Goal: Find specific page/section: Find specific page/section

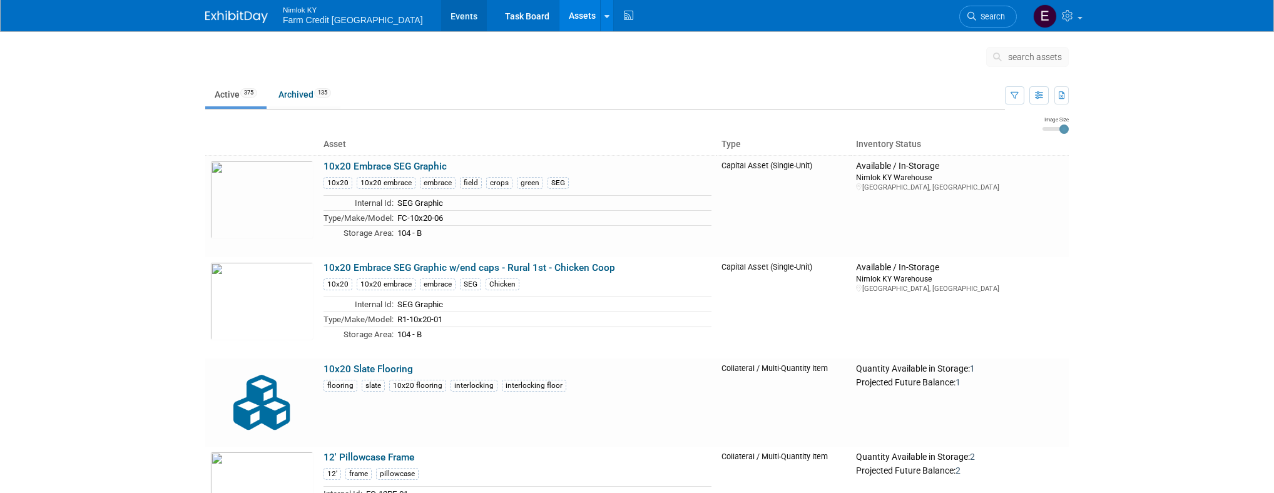
click at [441, 15] on link "Events" at bounding box center [464, 15] width 46 height 31
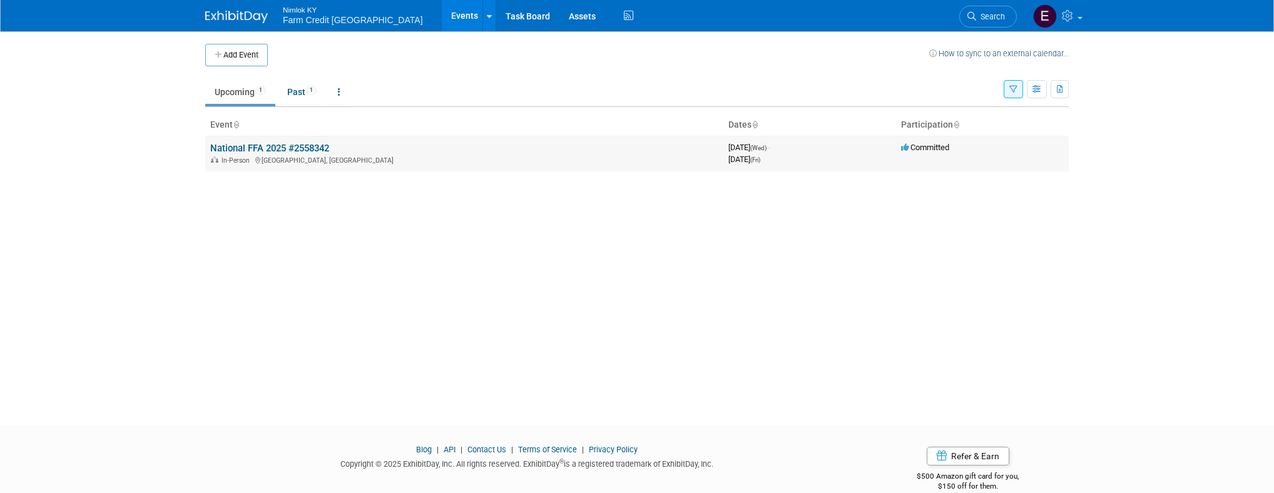
click at [297, 150] on link "National FFA 2025 #2558342" at bounding box center [269, 148] width 119 height 11
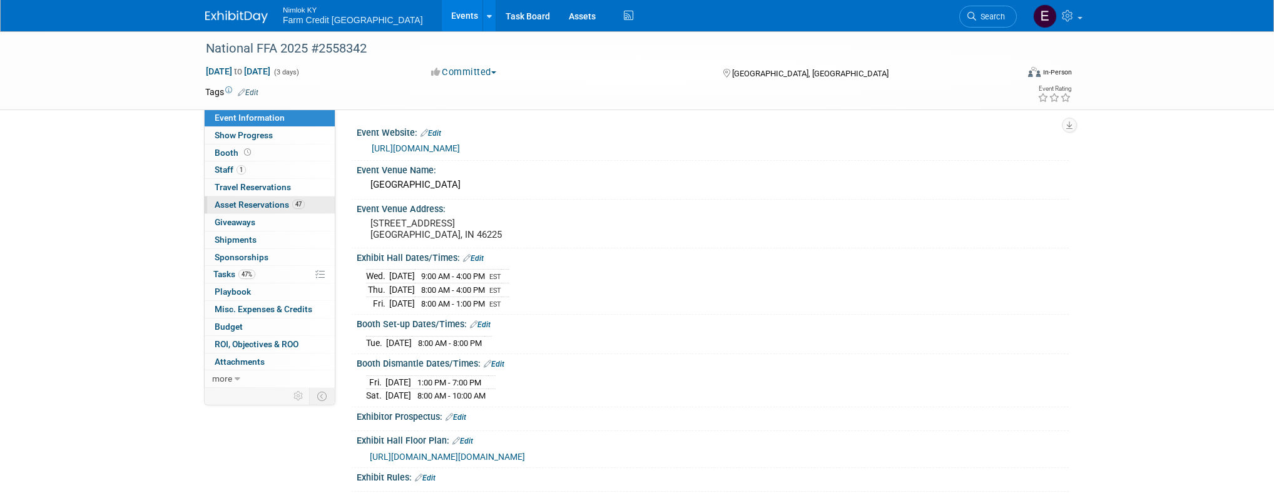
click at [242, 209] on span "Asset Reservations 47" at bounding box center [260, 205] width 90 height 10
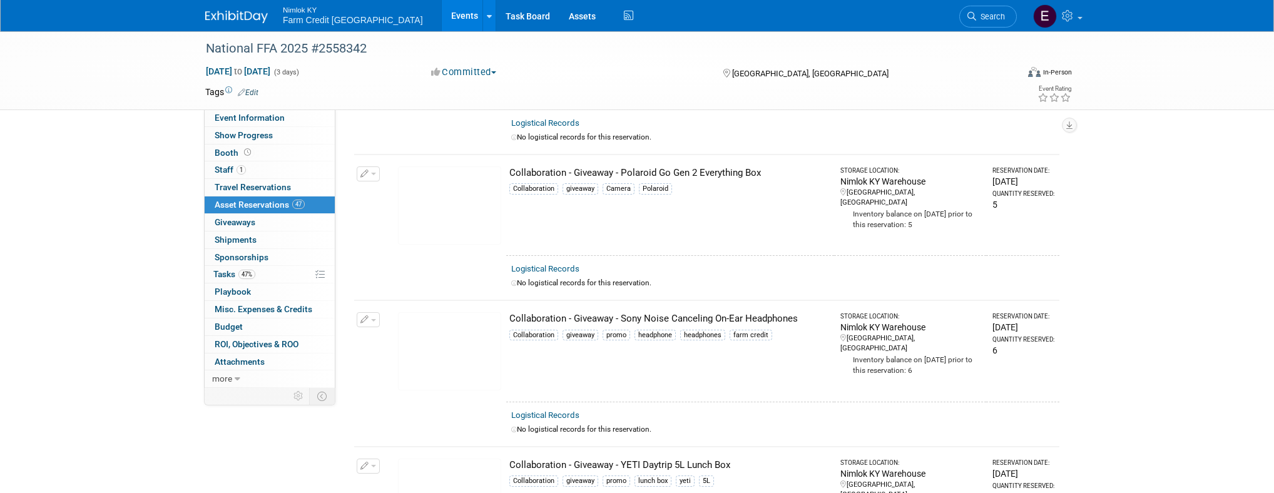
scroll to position [3165, 0]
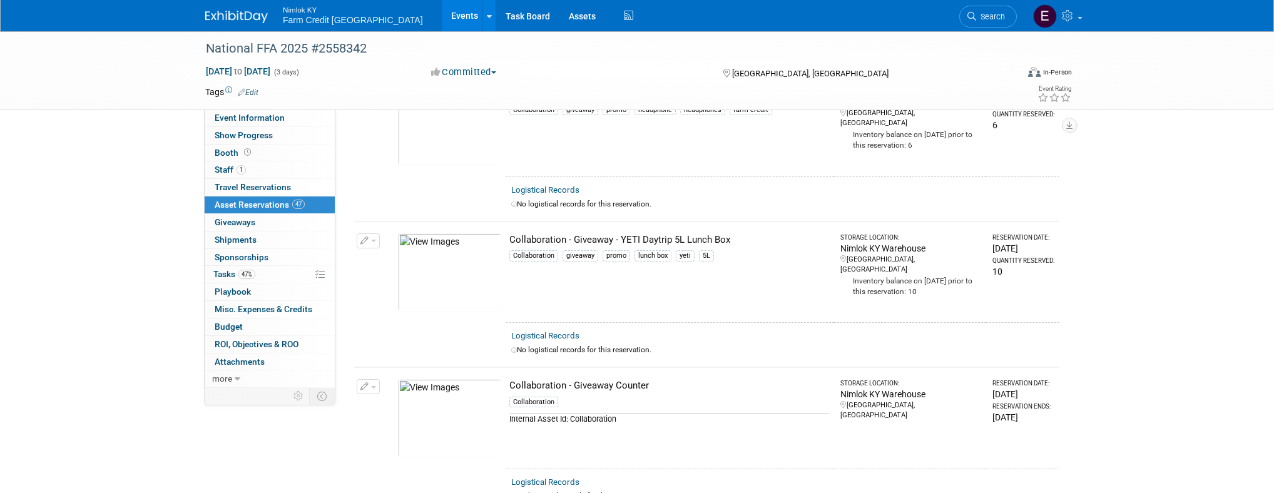
click at [453, 287] on img at bounding box center [449, 272] width 103 height 78
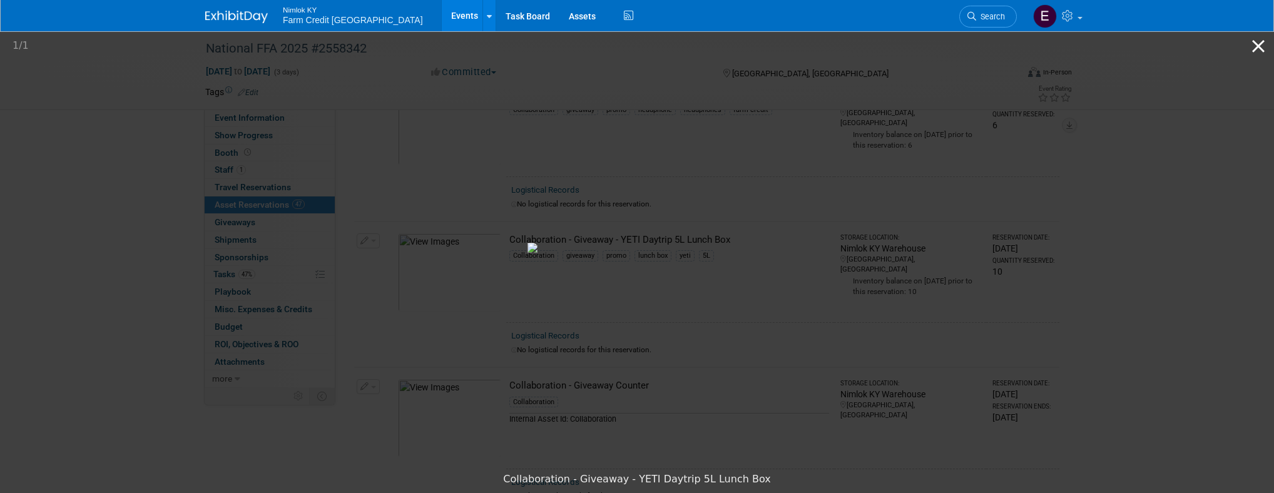
click at [1256, 50] on button "Close gallery" at bounding box center [1258, 45] width 31 height 29
